Goal: Transaction & Acquisition: Purchase product/service

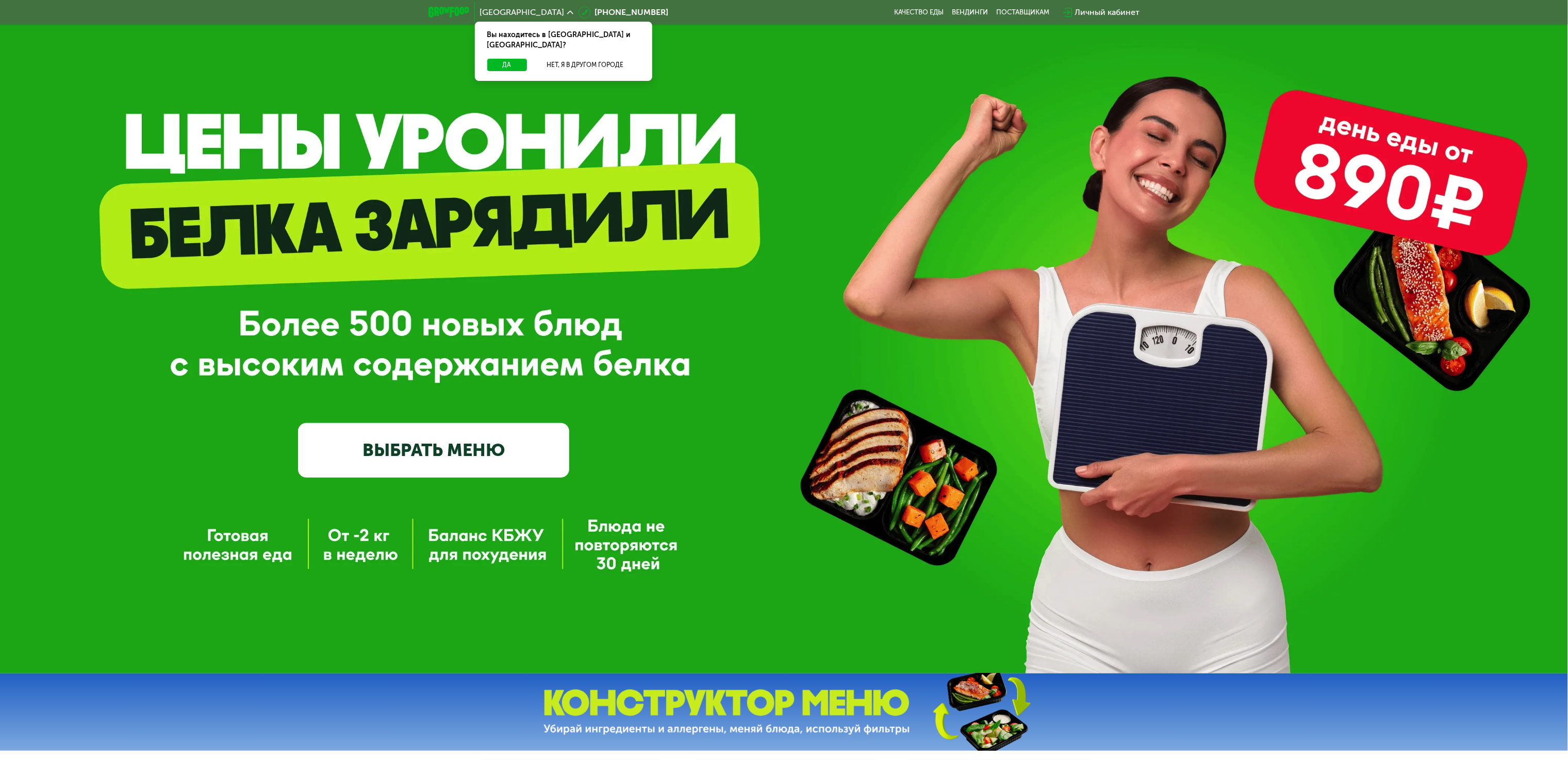
scroll to position [103, 0]
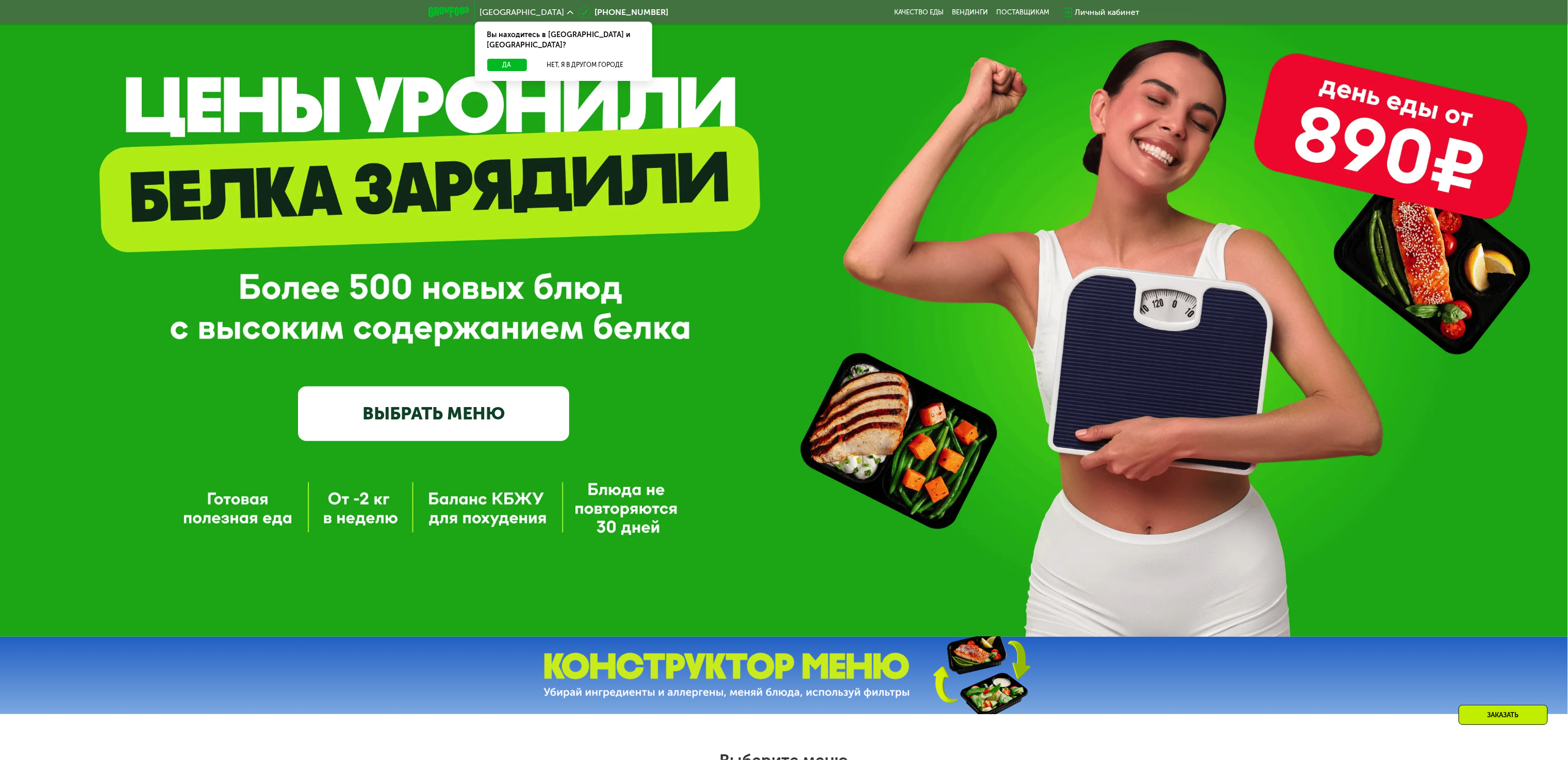
drag, startPoint x: 602, startPoint y: 284, endPoint x: 602, endPoint y: 293, distance: 9.0
click at [606, 285] on div "GrowFood — доставка правильного питания ВЫБРАТЬ МЕНЮ" at bounding box center [784, 295] width 1568 height 294
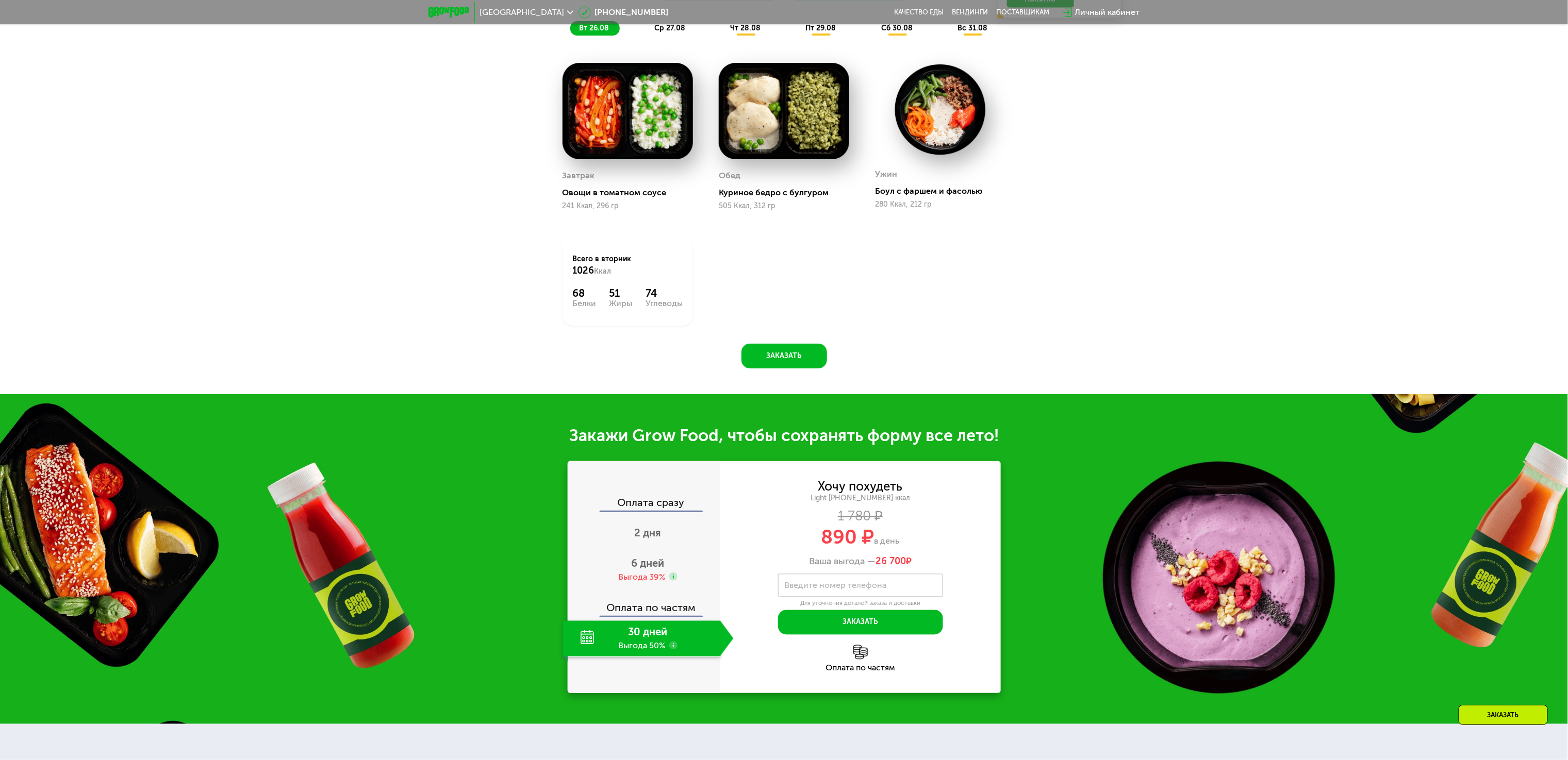
scroll to position [618, 0]
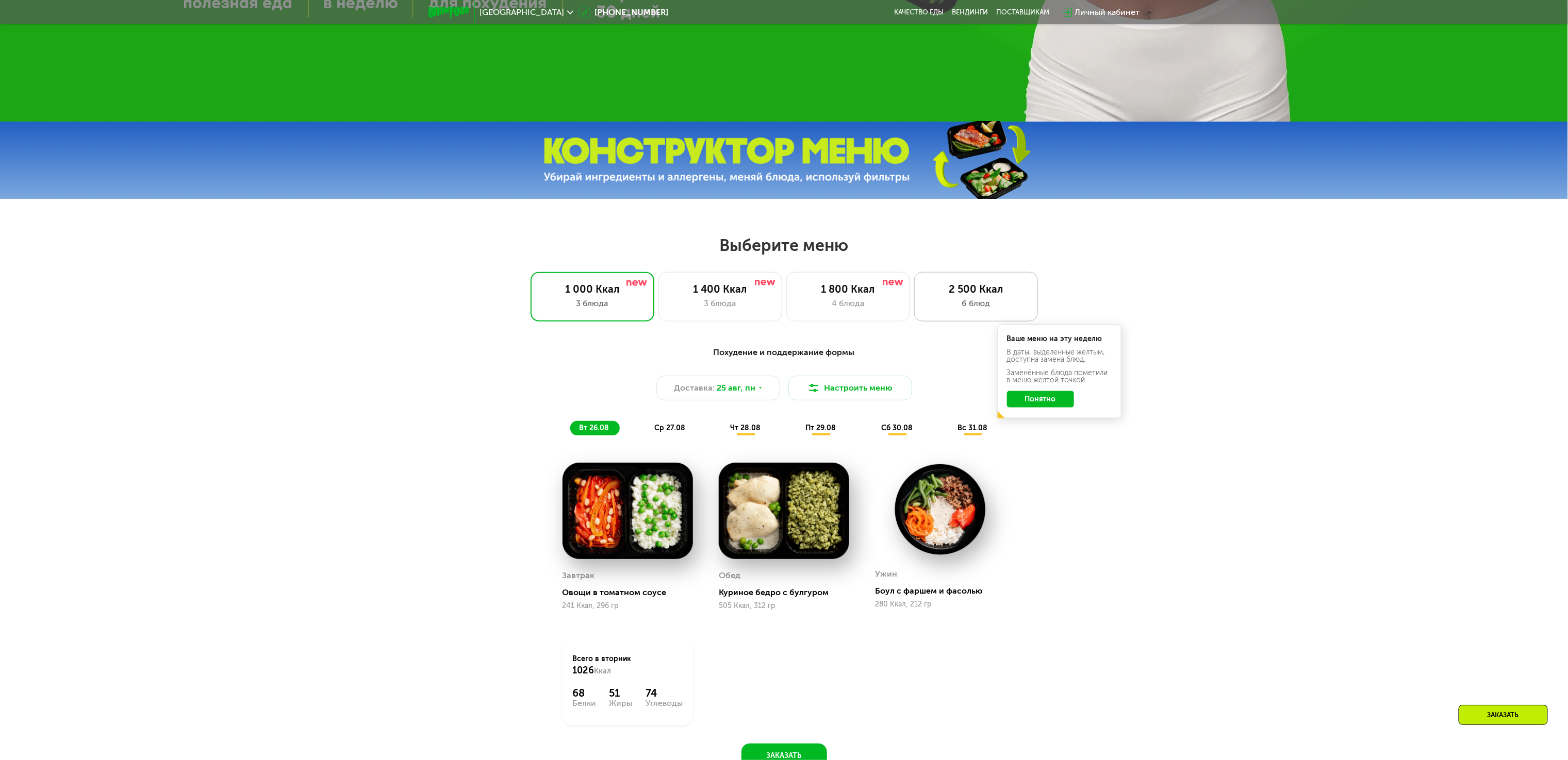
click at [970, 296] on div "2 500 Ккал" at bounding box center [976, 289] width 102 height 12
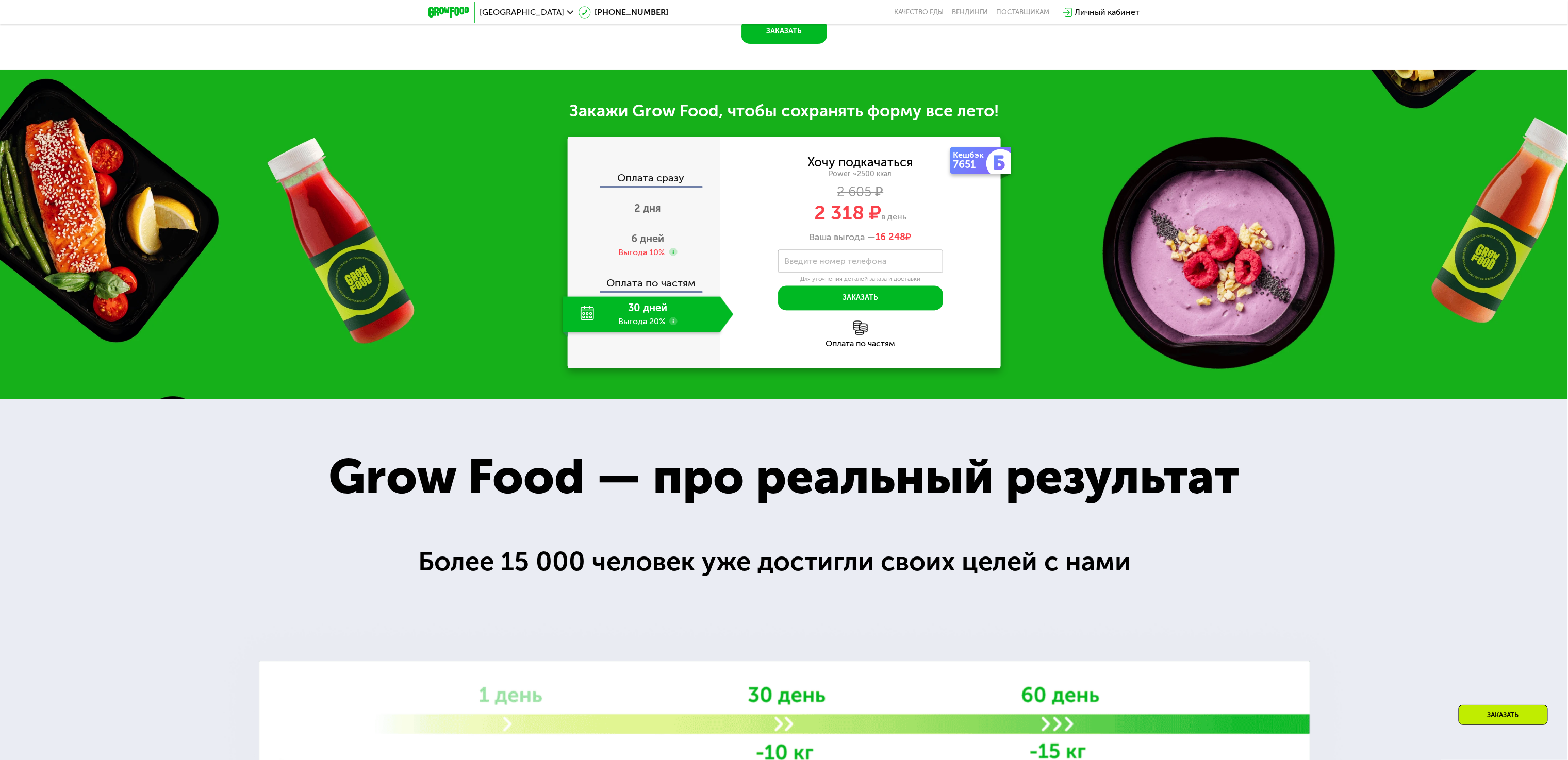
scroll to position [1444, 0]
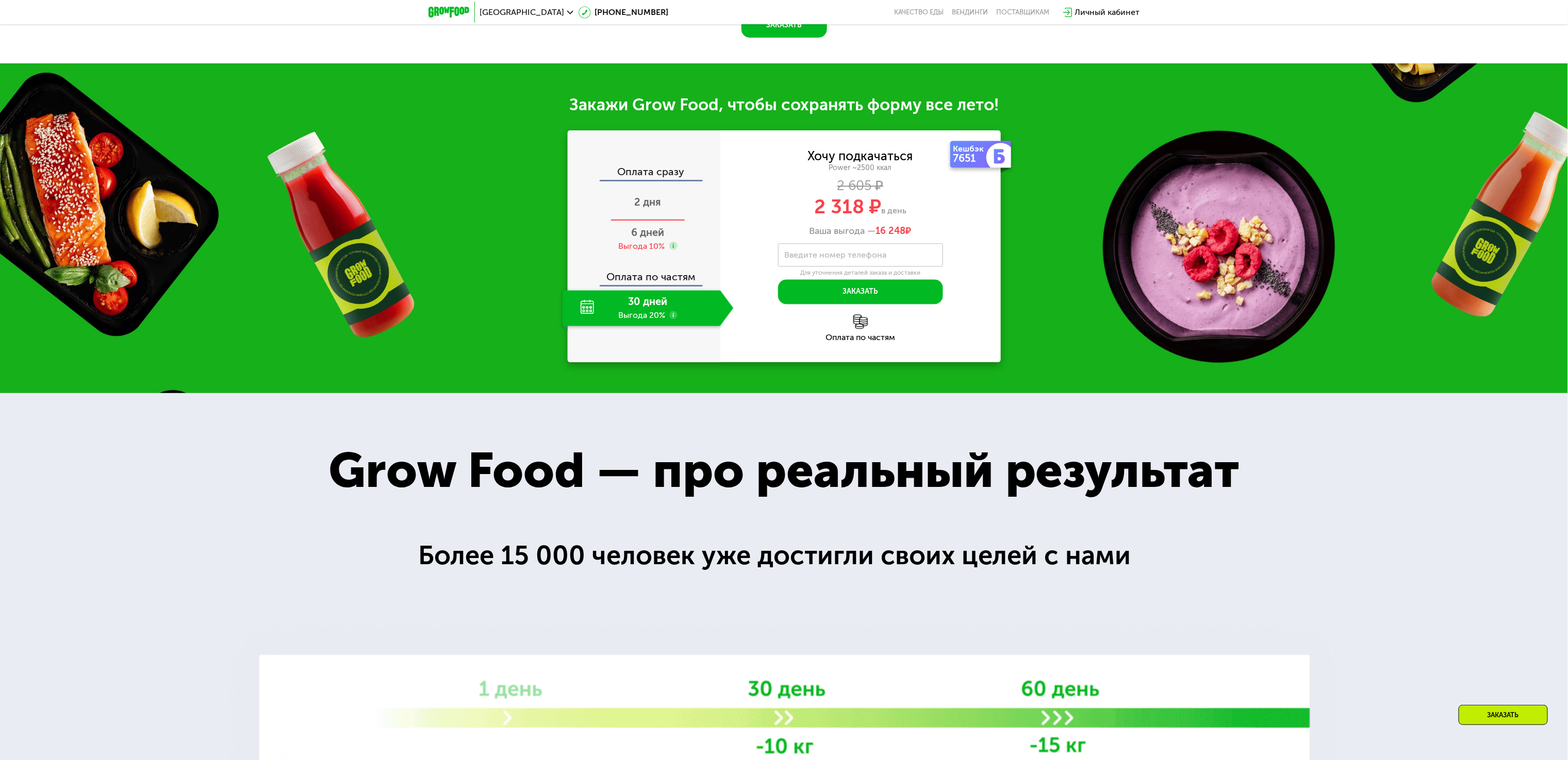
click at [662, 221] on div "2 дня" at bounding box center [648, 202] width 171 height 36
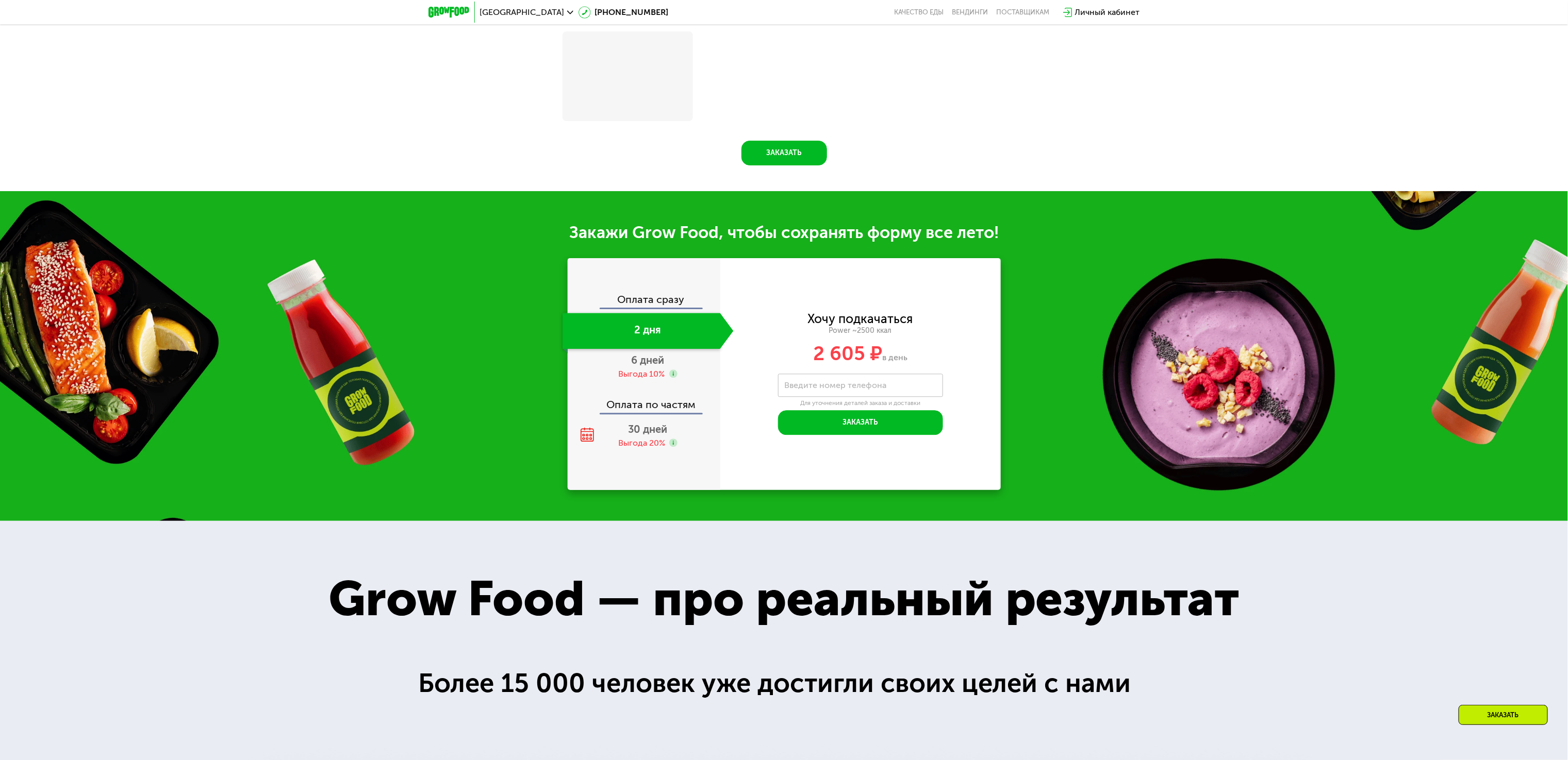
scroll to position [1482, 0]
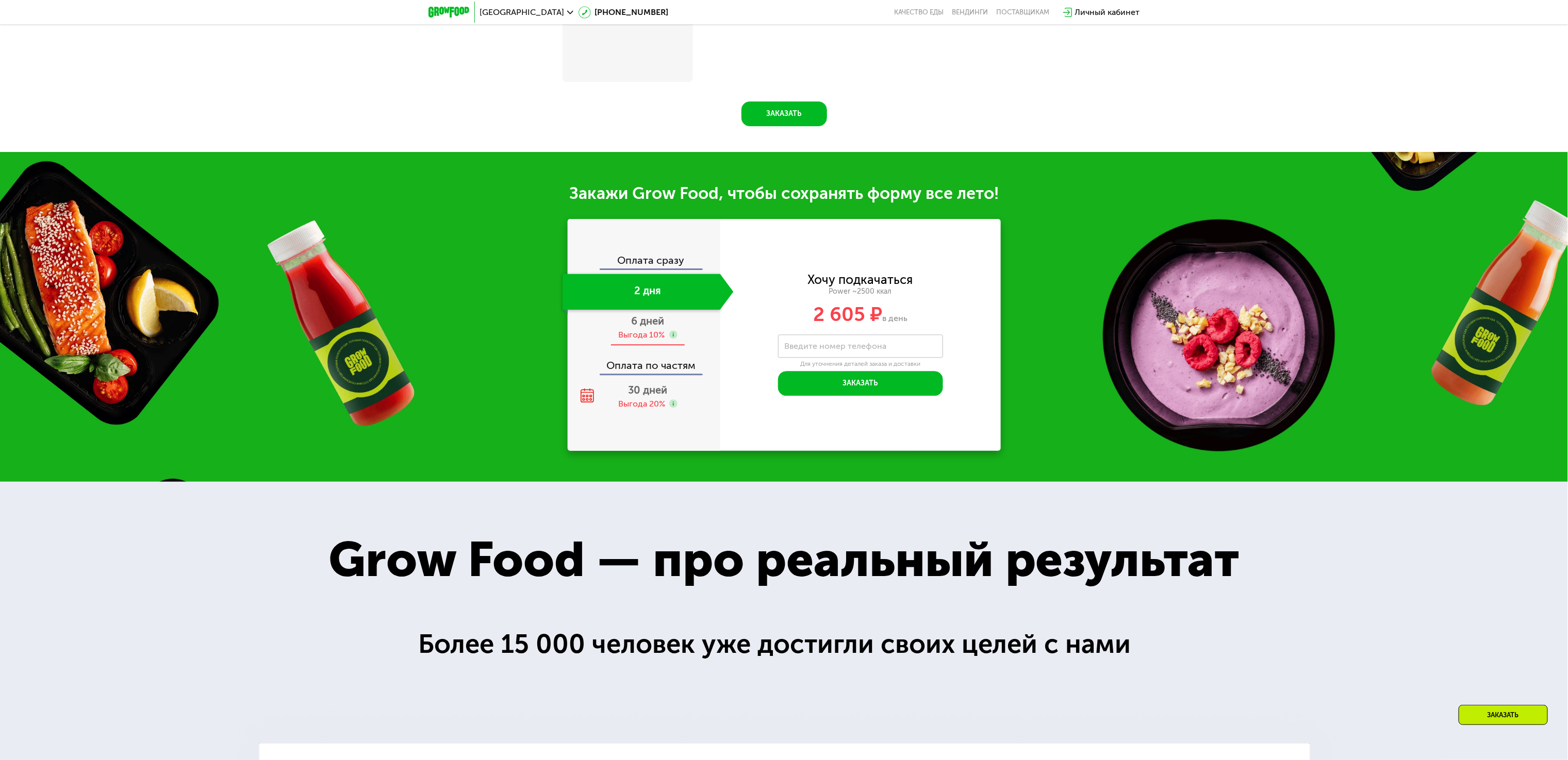
click at [654, 339] on div "Выгода 10%" at bounding box center [641, 334] width 47 height 11
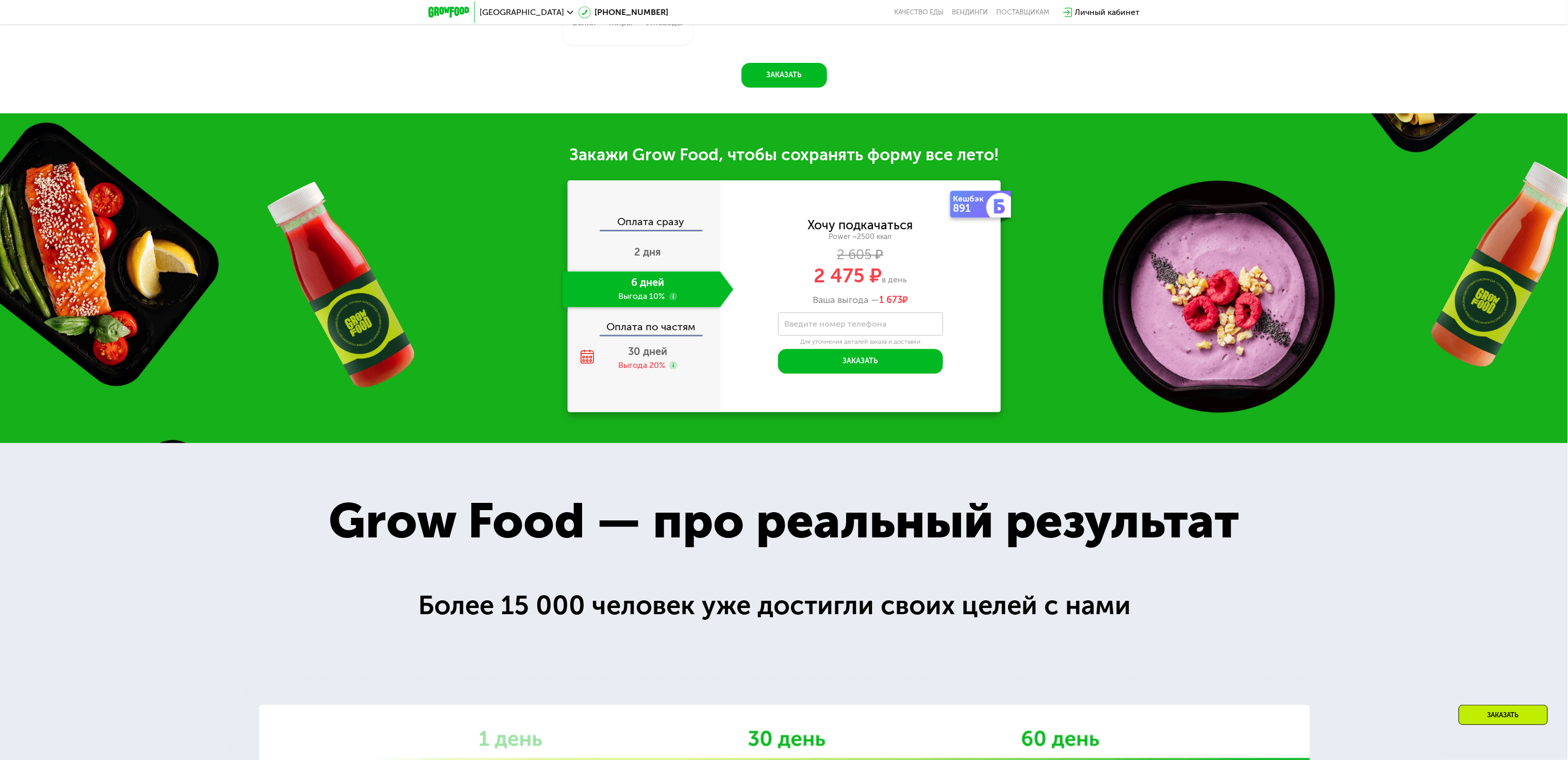
scroll to position [1444, 0]
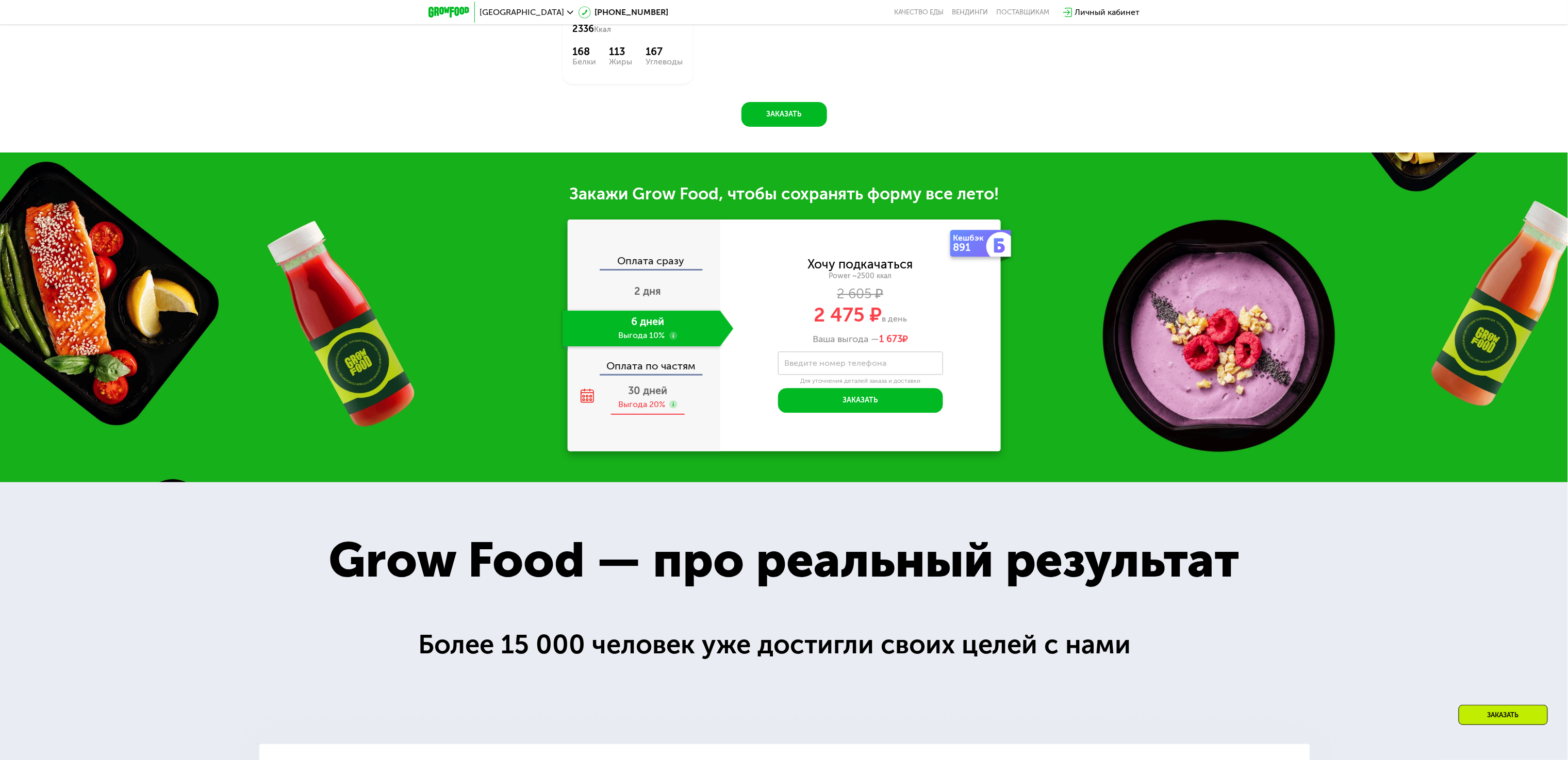
click at [649, 407] on div "Выгода 20%" at bounding box center [641, 404] width 47 height 11
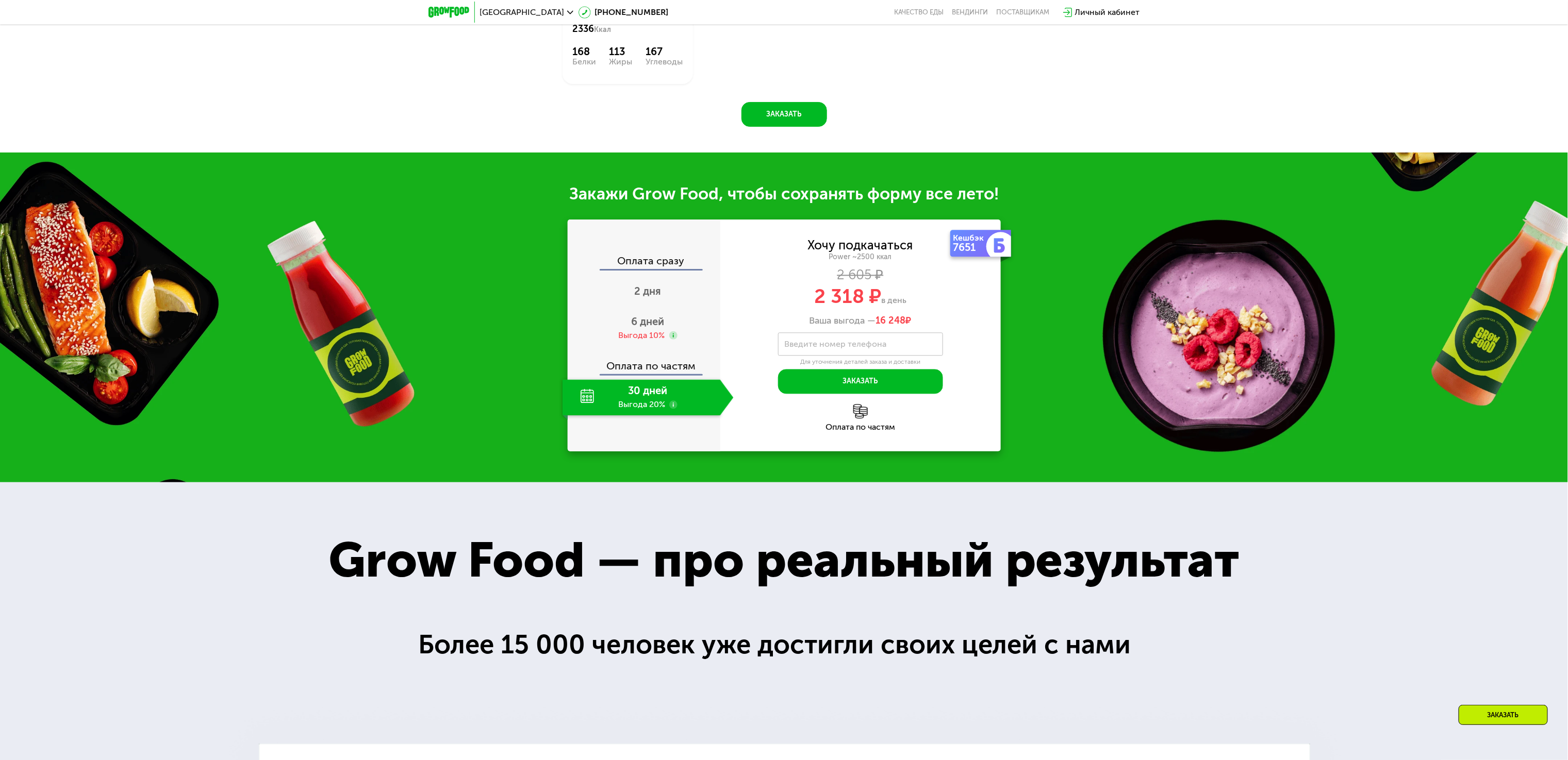
click at [416, 307] on div "Закажи Grow Food, чтобы сохранять форму все лето! Оплата сразу 2 дня 6 дней Выг…" at bounding box center [784, 317] width 1568 height 329
click at [643, 327] on span "6 дней" at bounding box center [647, 321] width 33 height 12
